Goal: Information Seeking & Learning: Learn about a topic

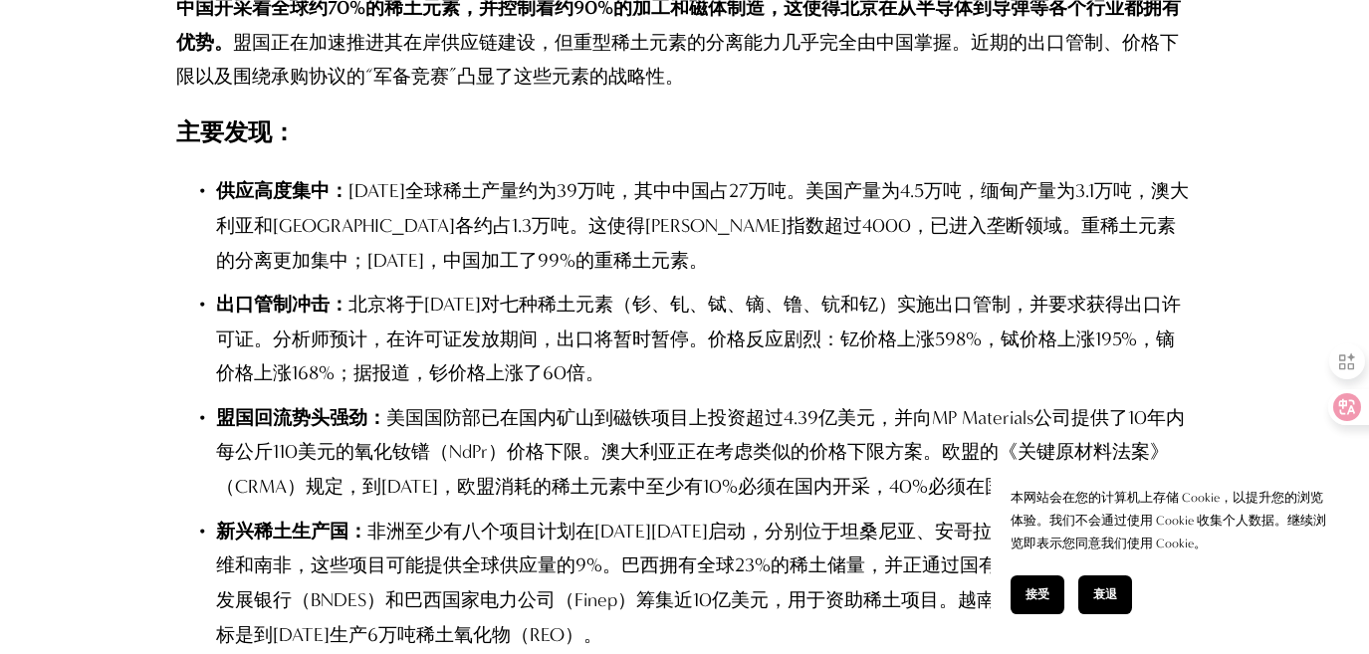
scroll to position [1828, 0]
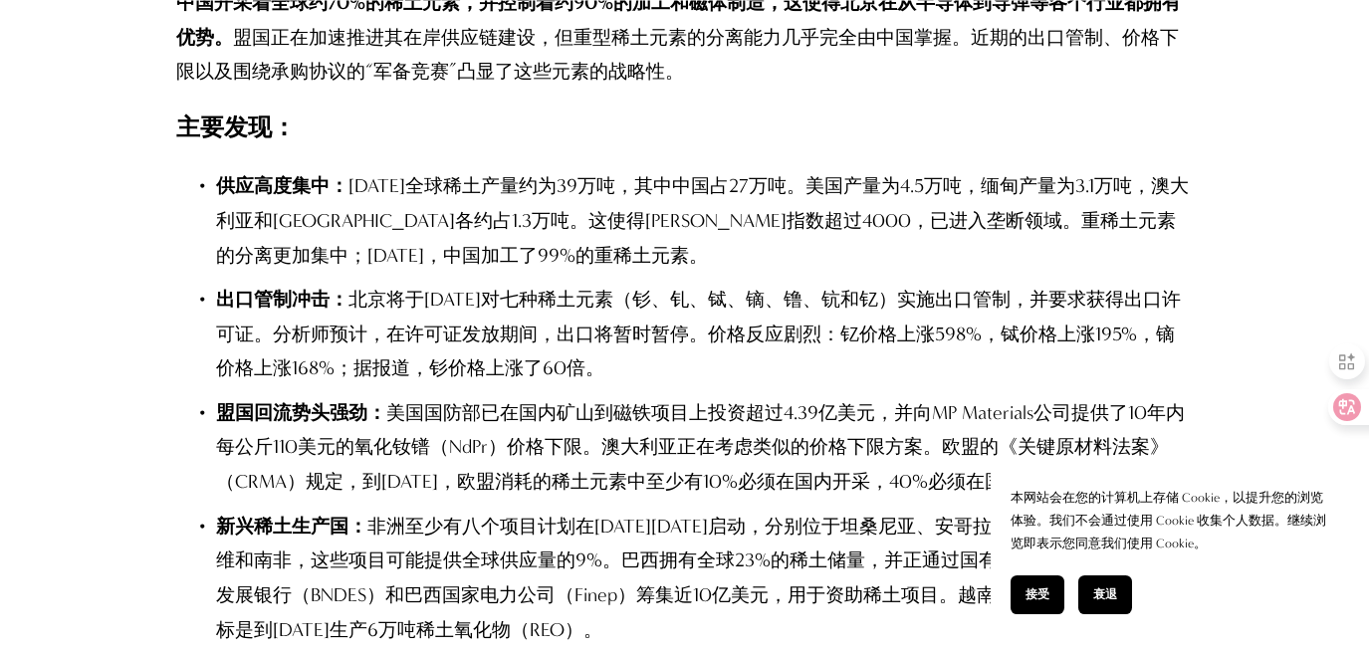
click at [1023, 592] on button "接受" at bounding box center [1037, 594] width 54 height 39
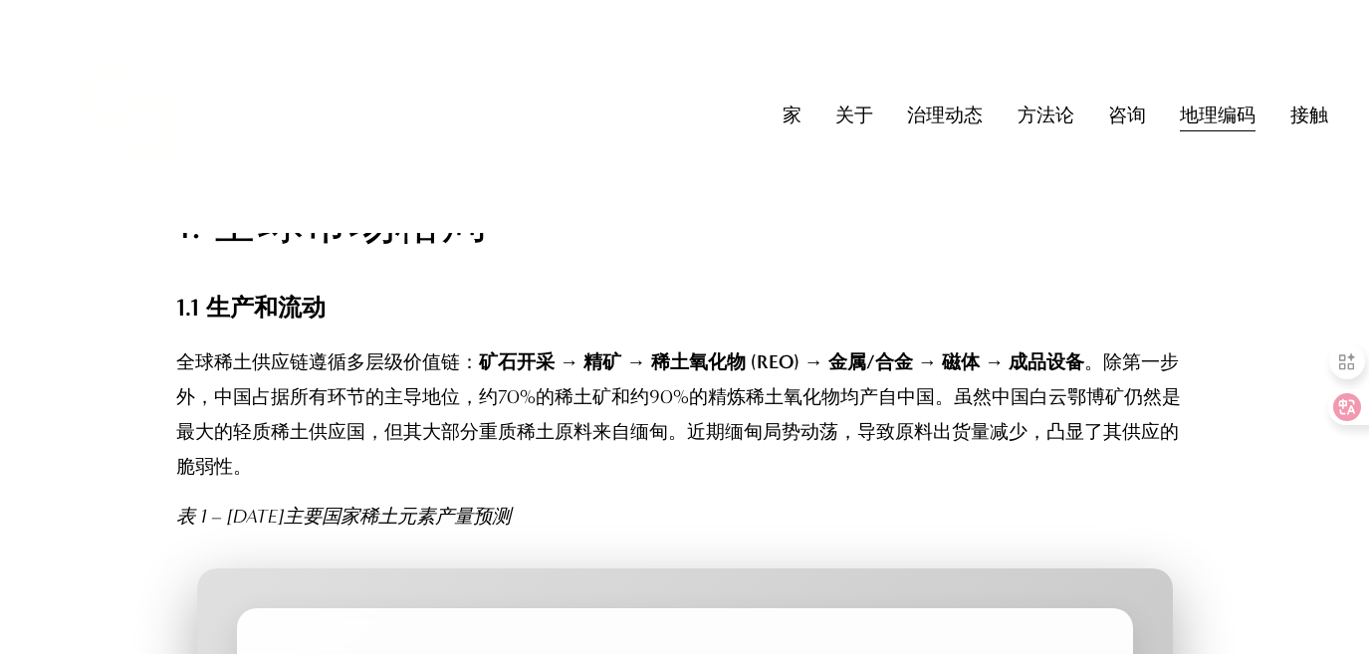
scroll to position [2470, 0]
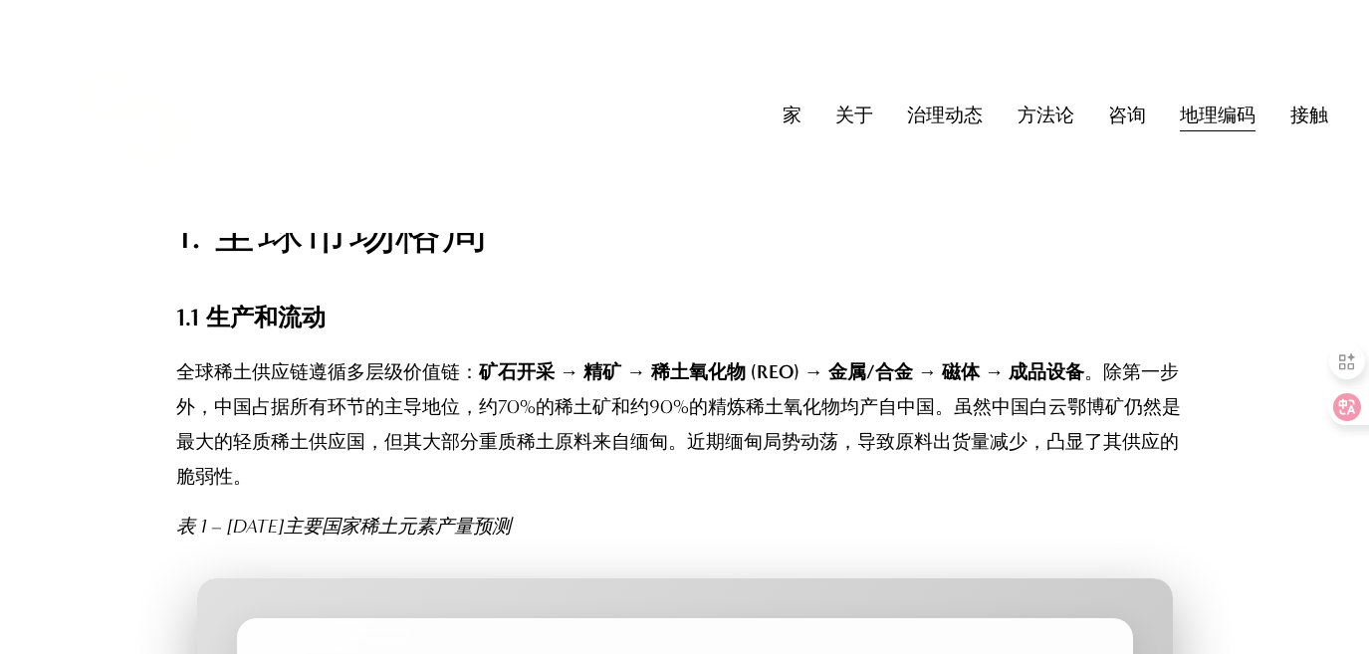
click at [535, 412] on font "。除第一步外，中国占据所有环节的主导地位，约70%的稀土矿和约90%的精炼稀土氧化物均产自中国。虽然中国白云鄂博矿仍然是最大的轻质稀土供应国，但其大部分重质稀…" at bounding box center [678, 423] width 1004 height 126
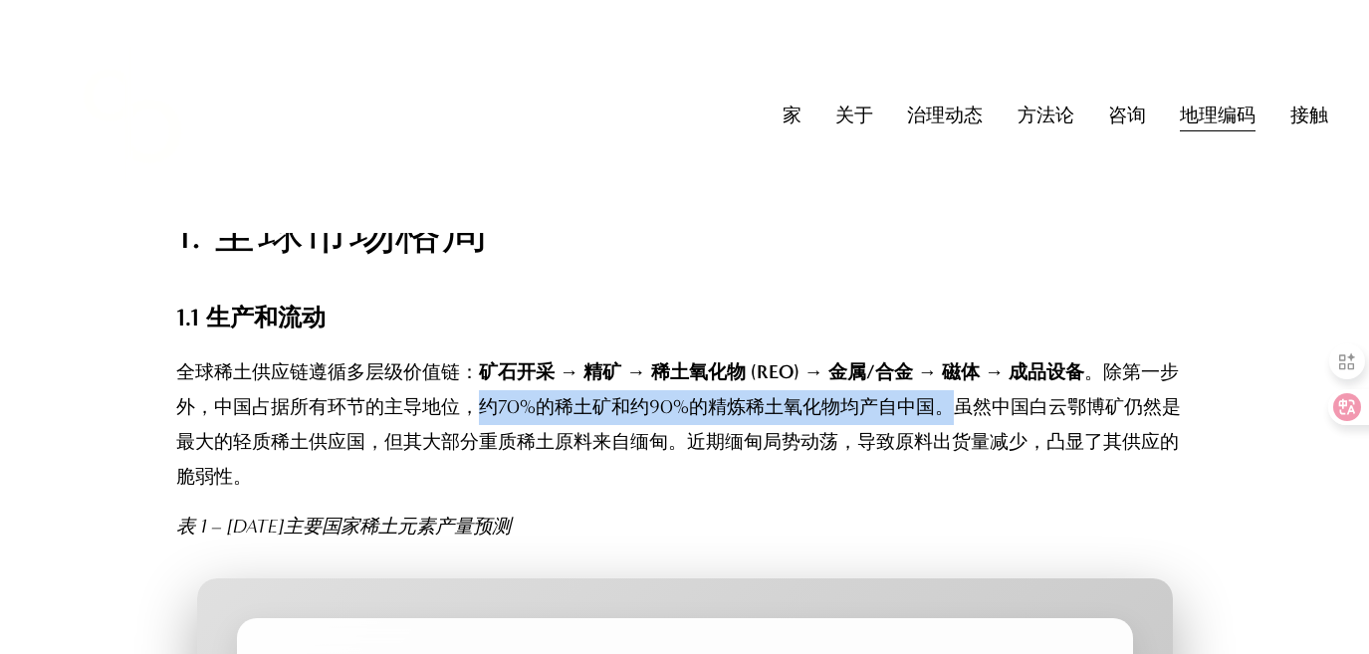
drag, startPoint x: 494, startPoint y: 402, endPoint x: 978, endPoint y: 399, distance: 484.8
click at [978, 399] on font "。除第一步外，中国占据所有环节的主导地位，约70%的稀土矿和约90%的精炼稀土氧化物均产自中国。虽然中国白云鄂博矿仍然是最大的轻质稀土供应国，但其大部分重质稀…" at bounding box center [678, 423] width 1004 height 126
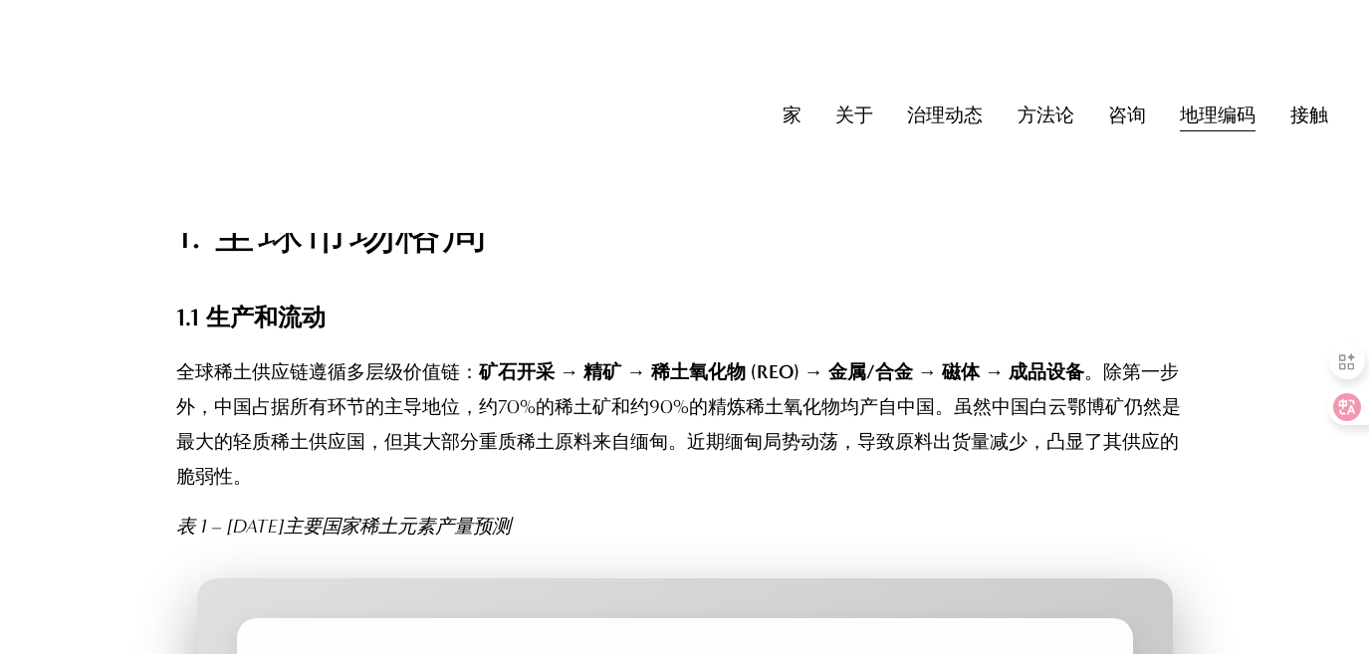
click at [1013, 400] on font "。除第一步外，中国占据所有环节的主导地位，约70%的稀土矿和约90%的精炼稀土氧化物均产自中国。虽然中国白云鄂博矿仍然是最大的轻质稀土供应国，但其大部分重质稀…" at bounding box center [678, 423] width 1004 height 126
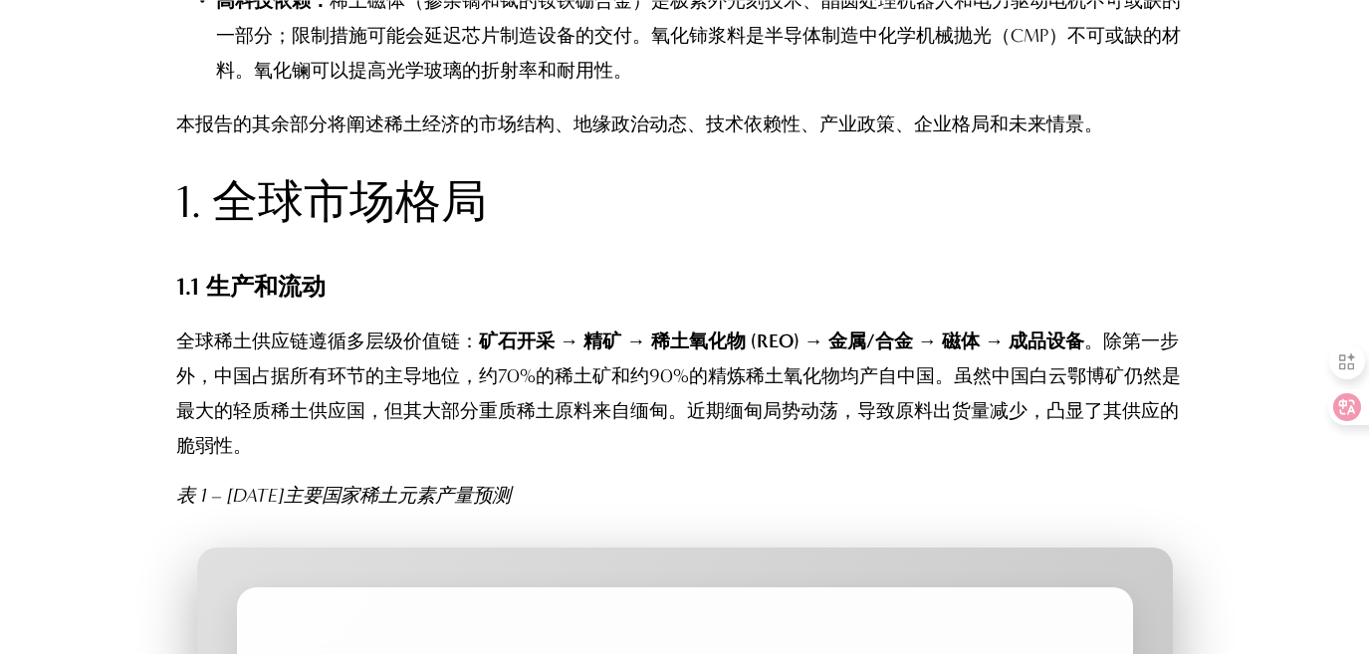
scroll to position [2501, 0]
click at [298, 380] on font "。除第一步外，中国占据所有环节的主导地位，约70%的稀土矿和约90%的精炼稀土氧化物均产自中国。虽然中国白云鄂博矿仍然是最大的轻质稀土供应国，但其大部分重质稀…" at bounding box center [678, 391] width 1004 height 126
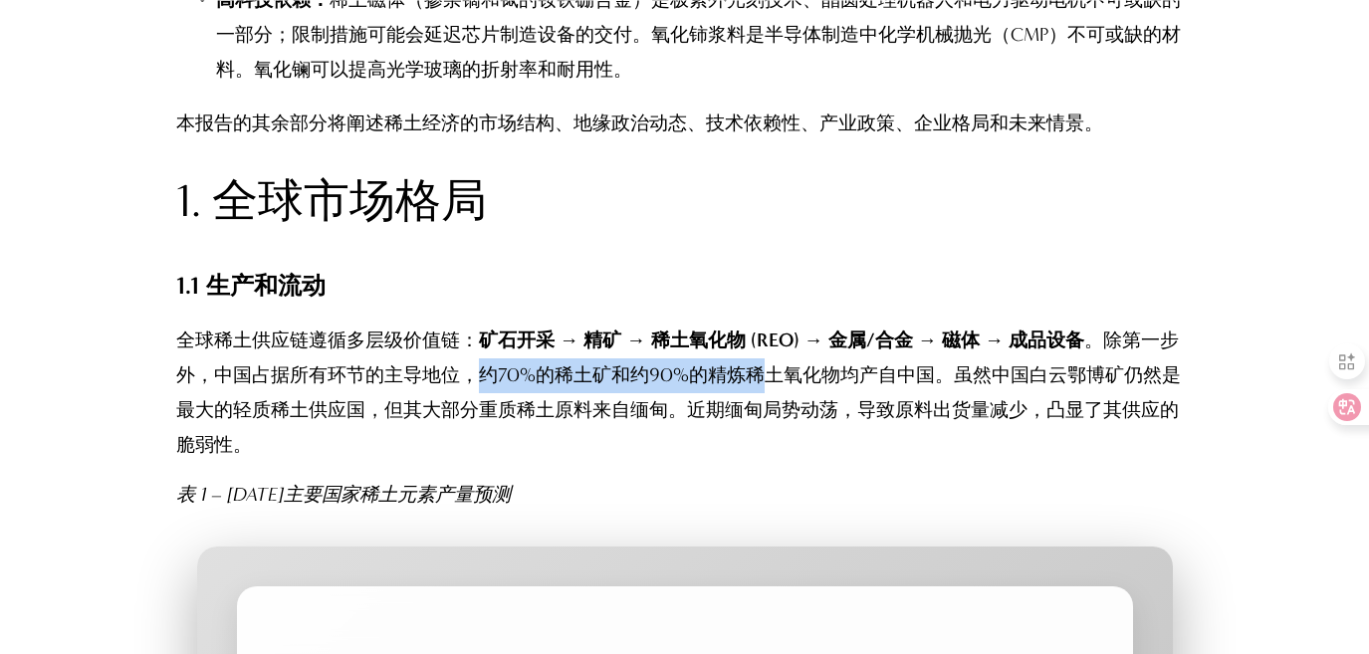
drag, startPoint x: 507, startPoint y: 377, endPoint x: 791, endPoint y: 381, distance: 284.7
click at [791, 381] on font "。除第一步外，中国占据所有环节的主导地位，约70%的稀土矿和约90%的精炼稀土氧化物均产自中国。虽然中国白云鄂博矿仍然是最大的轻质稀土供应国，但其大部分重质稀…" at bounding box center [678, 391] width 1004 height 126
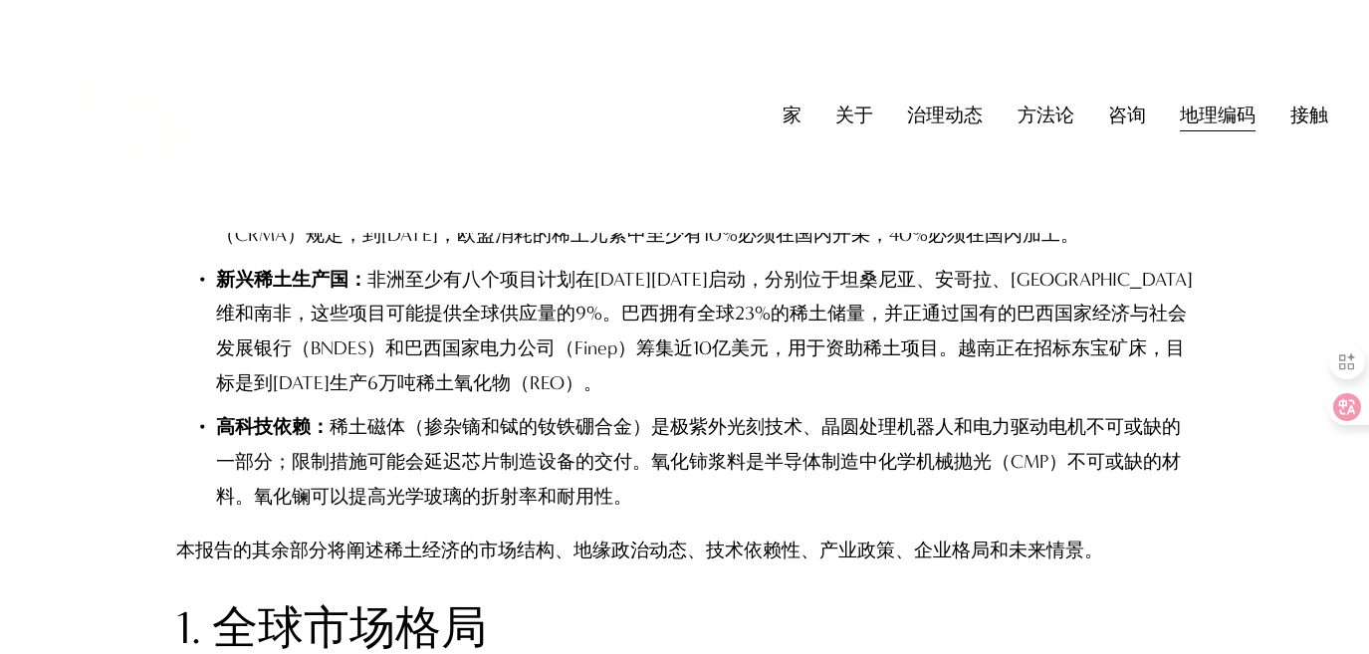
click at [528, 435] on font "稀土磁体（掺杂镝和铽的钕铁硼合金）是极紫外光刻技术、晶圆处理机器人和电力驱动电机不可或缺的一部分；限制措施可能会延迟芯片制造设备的交付。氧化铈浆料是半导体制造…" at bounding box center [698, 461] width 965 height 92
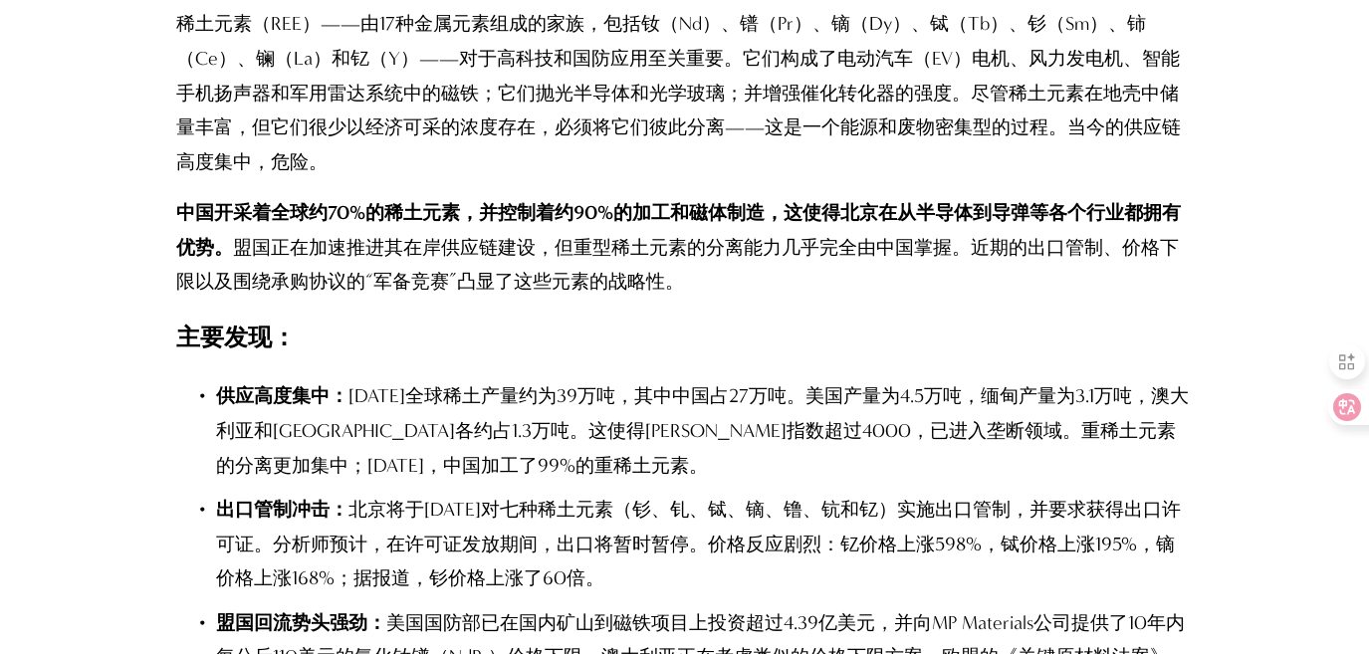
scroll to position [1620, 0]
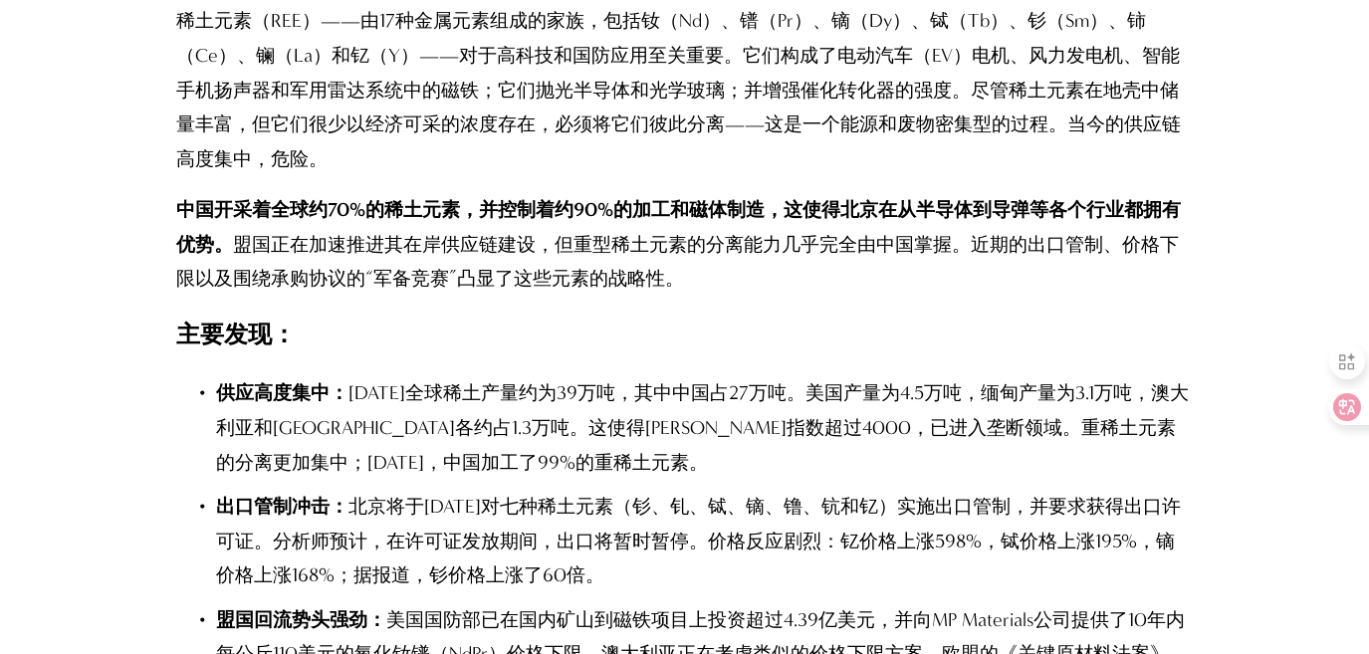
click at [594, 380] on p "供应高度集中： [DATE]全球稀土产量约为39万吨，其中中国占27万吨。美国产量为4.5万吨，缅甸产量为3.1万吨，澳大利亚和[GEOGRAPHIC_DAT…" at bounding box center [704, 428] width 976 height 104
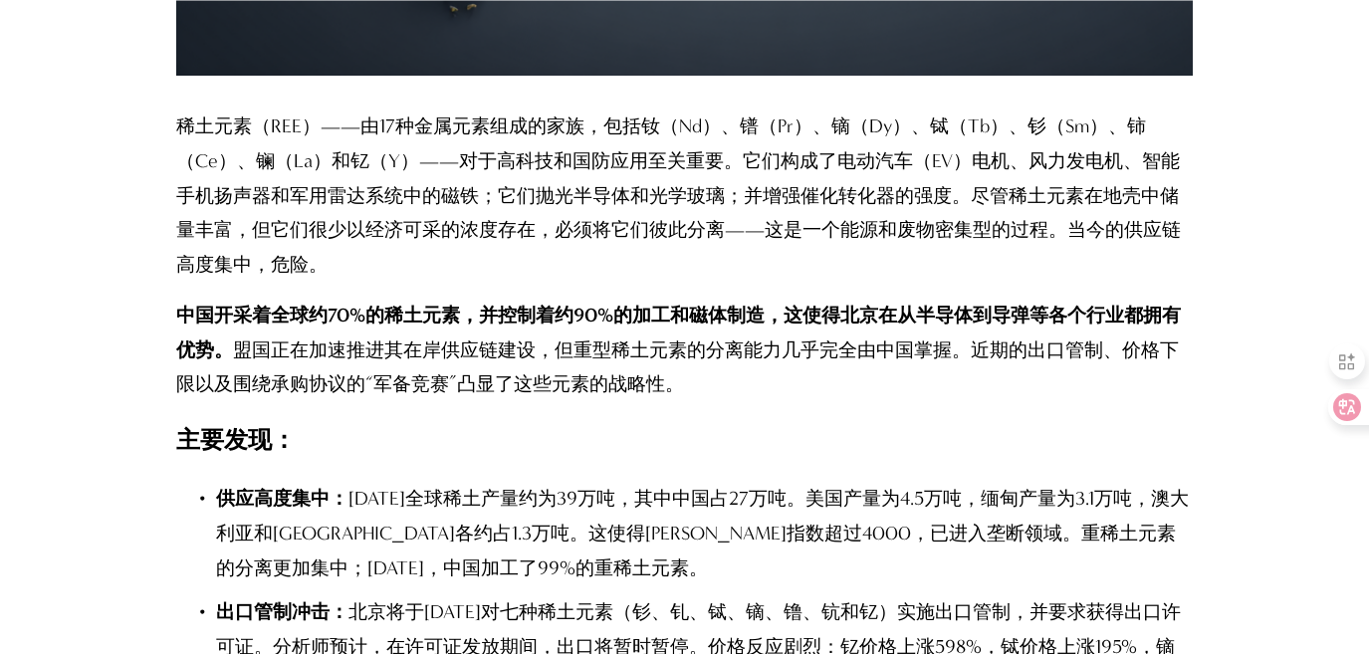
scroll to position [1505, 0]
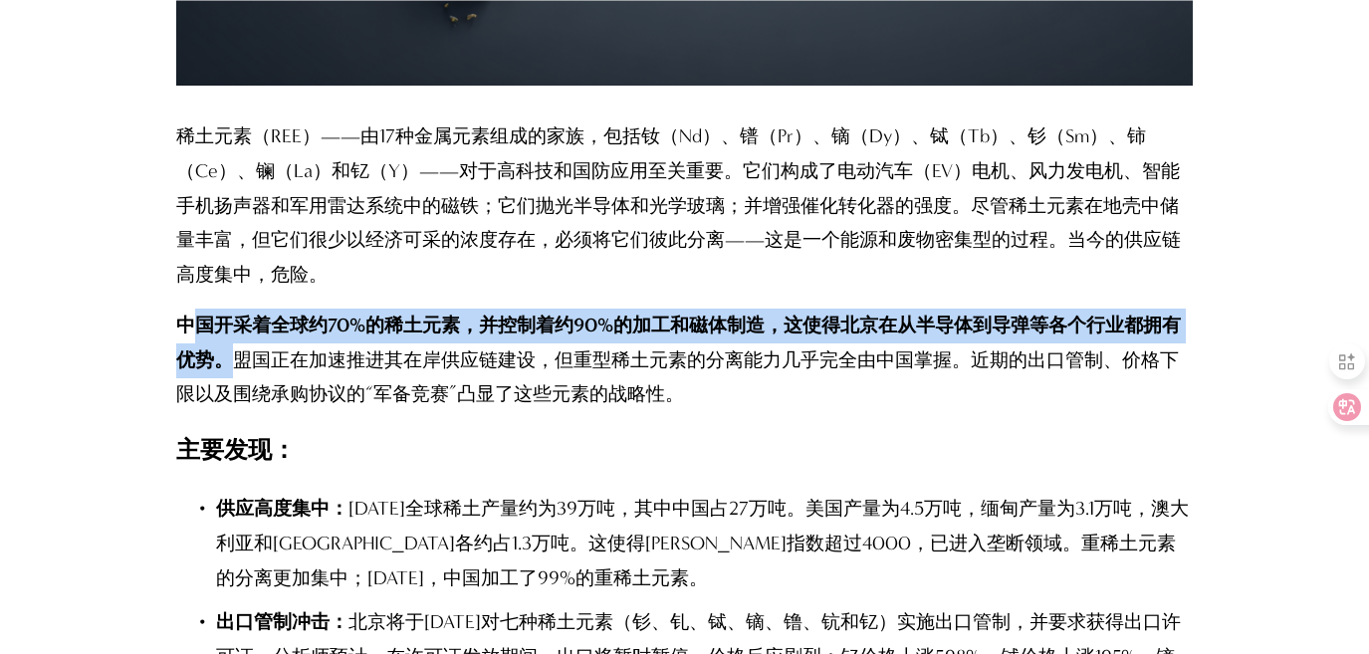
drag, startPoint x: 189, startPoint y: 316, endPoint x: 259, endPoint y: 353, distance: 79.3
click at [259, 353] on p "中国开采着全球约70%的稀土元素，并控制着约90%的加工和磁体制造，这使得北京在从半导体到导弹等各个行业都拥有优势。 盟国正在加速推进其在岸供应链建设，但重型…" at bounding box center [684, 361] width 1016 height 104
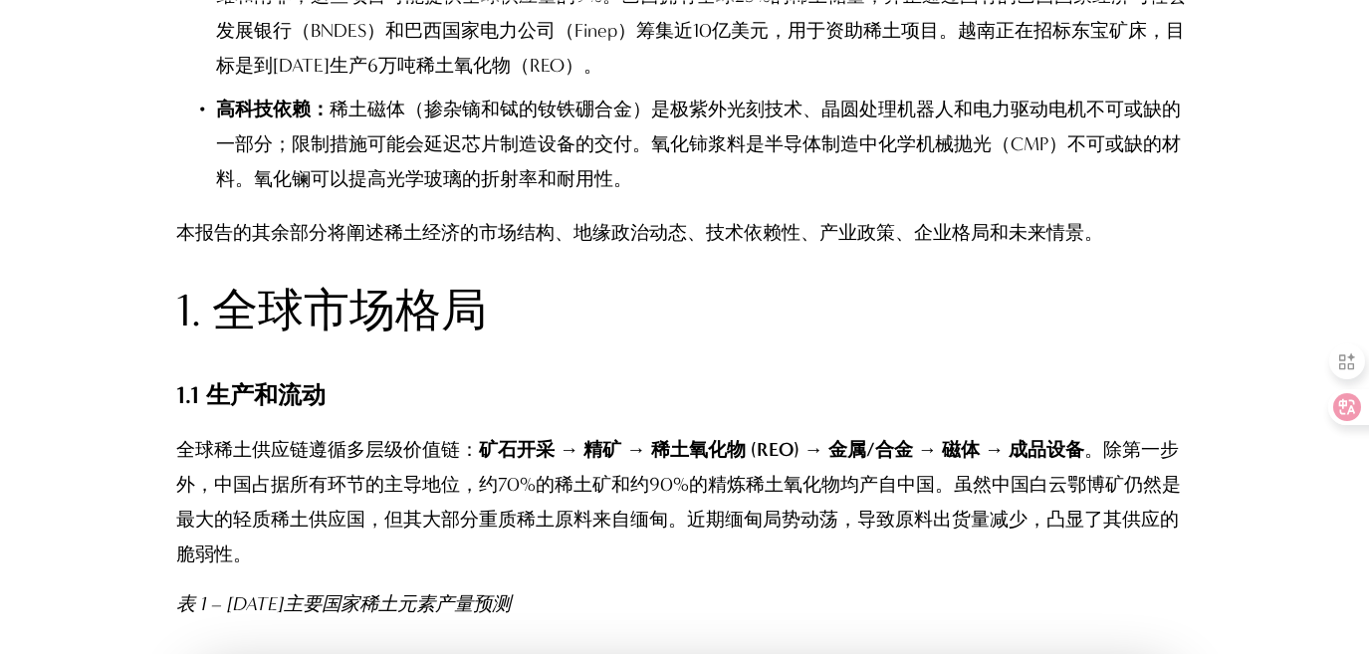
scroll to position [2549, 0]
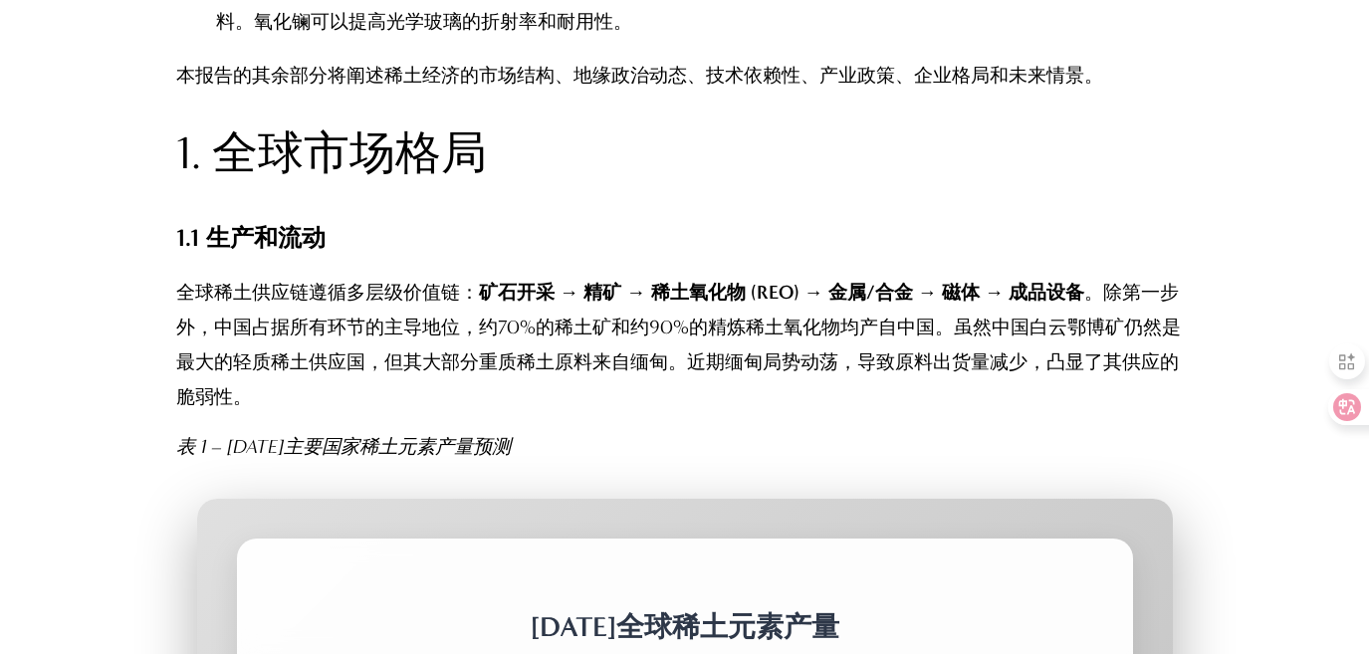
click at [365, 295] on font "全球稀土供应链遵循多层级价值链：" at bounding box center [327, 292] width 303 height 23
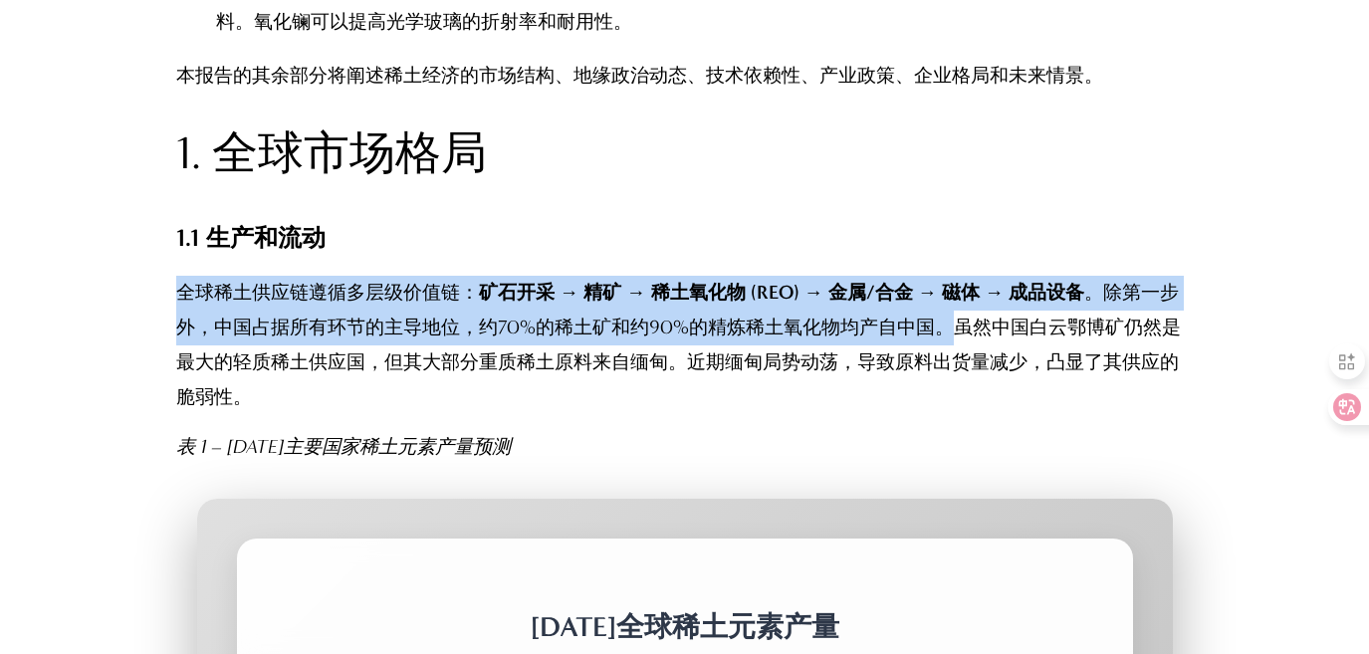
drag, startPoint x: 172, startPoint y: 295, endPoint x: 975, endPoint y: 332, distance: 804.2
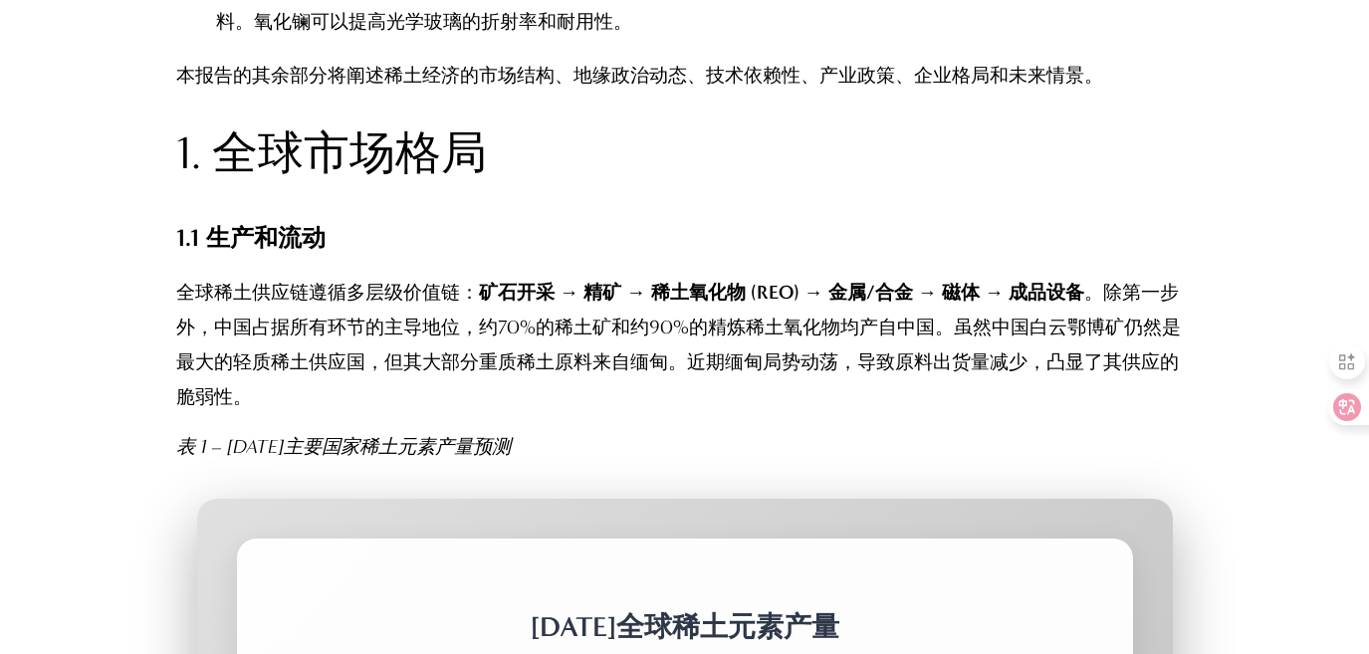
click at [621, 370] on font "。除第一步外，中国占据所有环节的主导地位，约70%的稀土矿和约90%的精炼稀土氧化物均产自中国。虽然中国白云鄂博矿仍然是最大的轻质稀土供应国，但其大部分重质稀…" at bounding box center [678, 344] width 1004 height 126
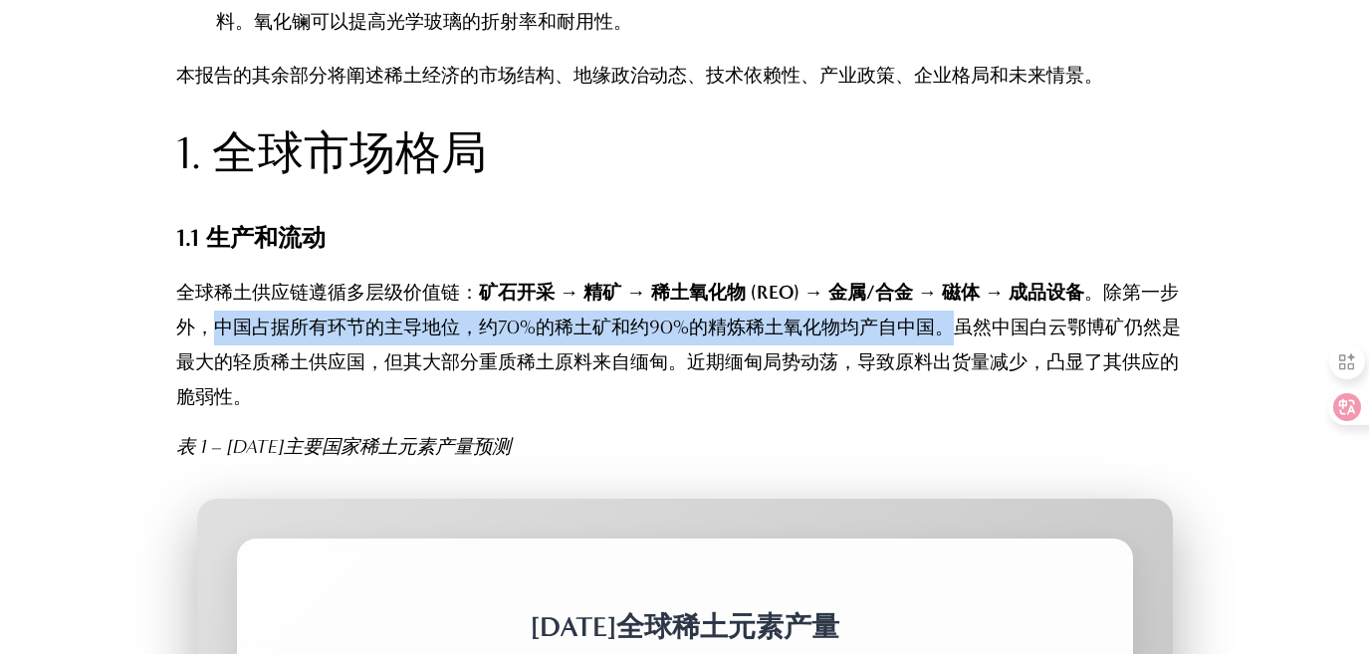
drag, startPoint x: 238, startPoint y: 322, endPoint x: 980, endPoint y: 329, distance: 742.6
click at [980, 329] on font "。除第一步外，中国占据所有环节的主导地位，约70%的稀土矿和约90%的精炼稀土氧化物均产自中国。虽然中国白云鄂博矿仍然是最大的轻质稀土供应国，但其大部分重质稀…" at bounding box center [678, 344] width 1004 height 126
copy font "中国占据所有环节的主导地位，约70%的稀土矿和约90%的精炼稀土氧化物均产自中国。"
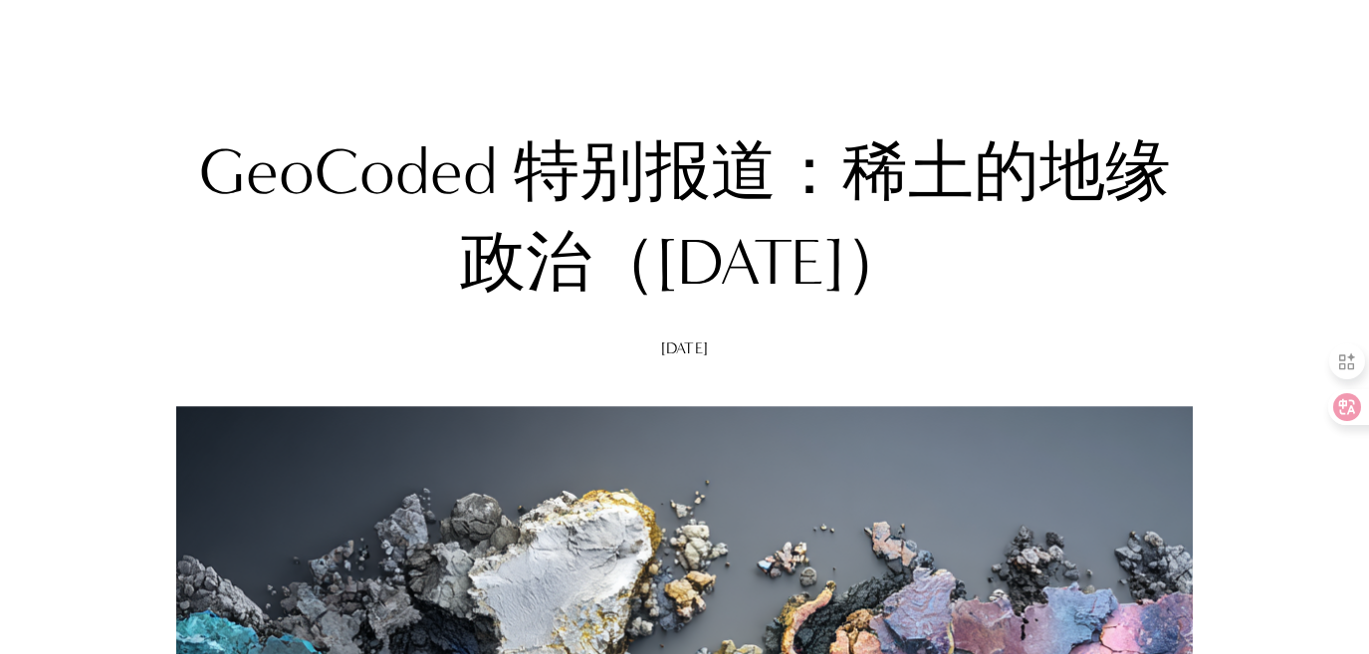
scroll to position [198, 0]
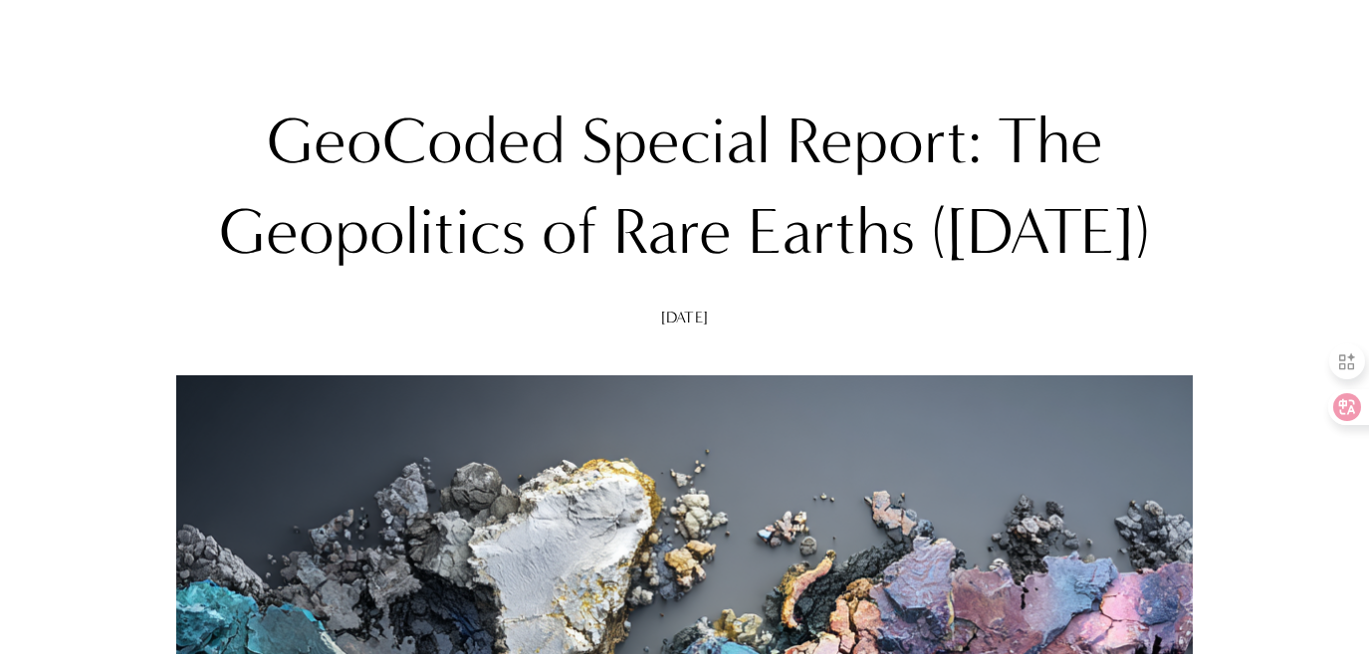
drag, startPoint x: 351, startPoint y: 147, endPoint x: 794, endPoint y: 332, distance: 480.1
click at [794, 278] on h1 "GeoCoded Special Report: The Geopolitics of Rare Earths ([DATE])" at bounding box center [684, 187] width 1016 height 182
copy h1 "GeoCoded Special Report: The Geopolitics of Rare Earths ([DATE])"
